Goal: Browse casually: Explore the website without a specific task or goal

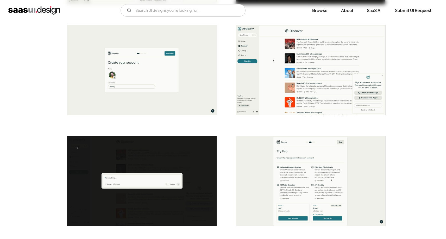
scroll to position [235, 0]
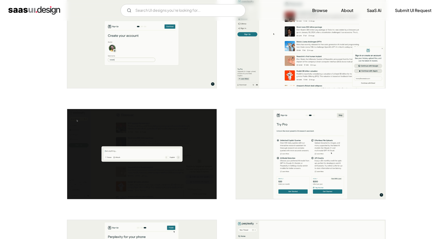
click at [303, 142] on img "open lightbox" at bounding box center [311, 154] width 150 height 90
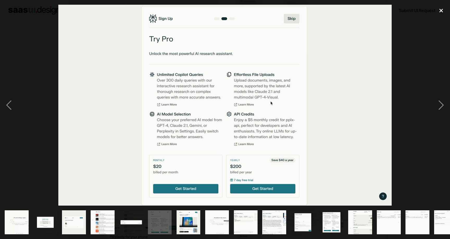
click at [440, 10] on div "close lightbox" at bounding box center [441, 10] width 18 height 11
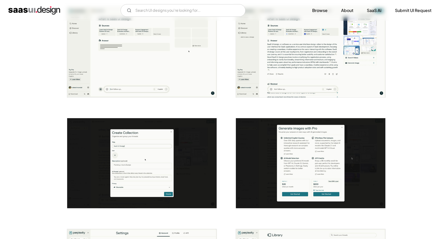
scroll to position [584, 0]
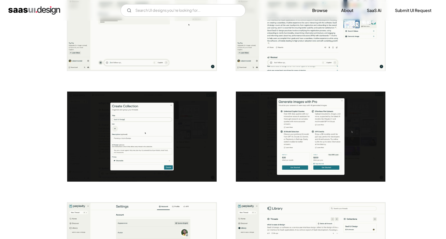
click at [295, 130] on img "open lightbox" at bounding box center [311, 136] width 150 height 90
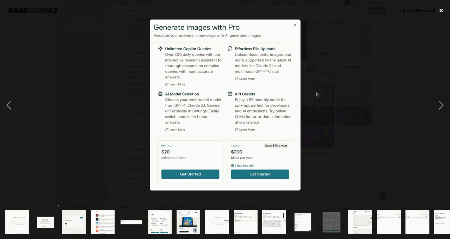
click at [438, 11] on div "close lightbox" at bounding box center [441, 10] width 18 height 11
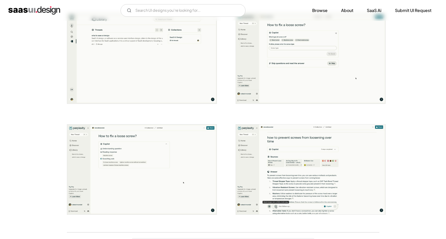
scroll to position [911, 0]
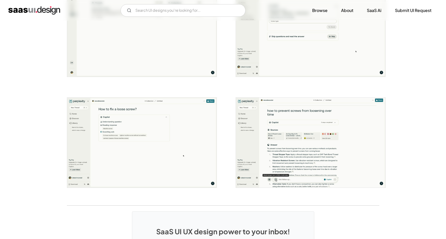
click at [120, 133] on img "open lightbox" at bounding box center [142, 142] width 150 height 90
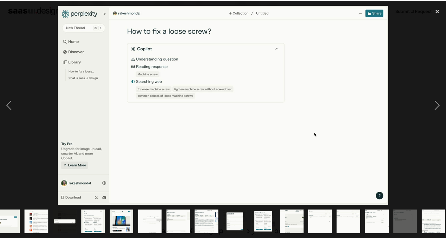
scroll to position [0, 70]
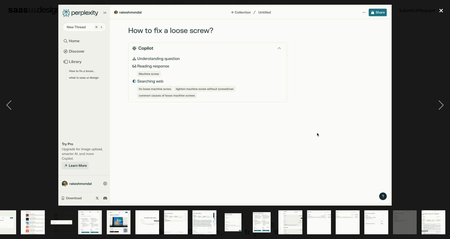
click at [441, 11] on div "close lightbox" at bounding box center [441, 10] width 18 height 11
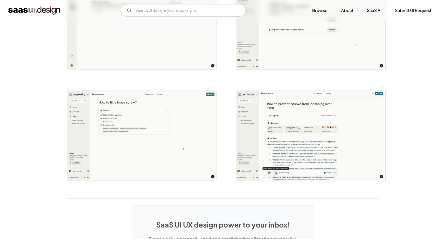
scroll to position [927, 0]
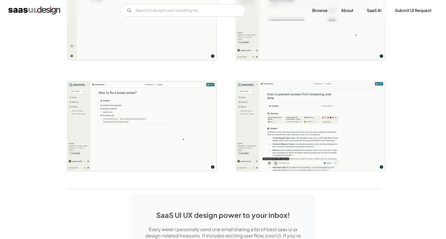
click at [297, 115] on img "open lightbox" at bounding box center [311, 126] width 150 height 90
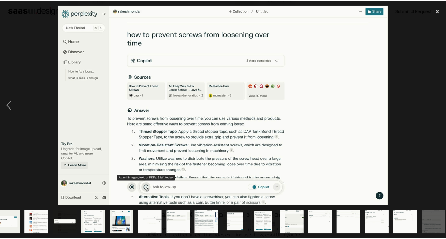
scroll to position [0, 70]
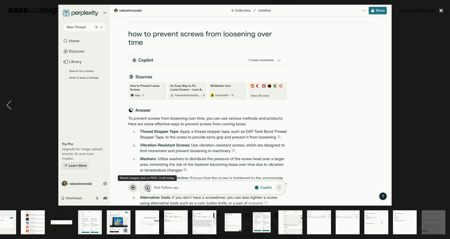
click at [440, 10] on div "close lightbox" at bounding box center [441, 10] width 18 height 11
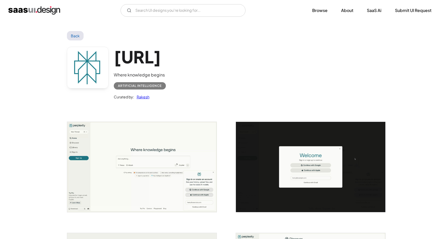
scroll to position [0, 0]
click at [319, 153] on img "open lightbox" at bounding box center [311, 167] width 150 height 90
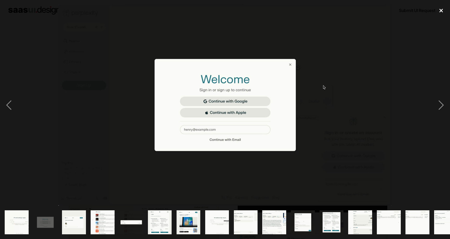
click at [442, 12] on div "close lightbox" at bounding box center [441, 10] width 18 height 11
